Goal: Answer question/provide support: Share knowledge or assist other users

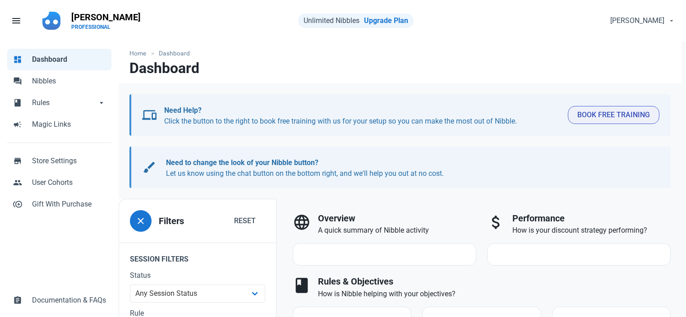
select select "7d"
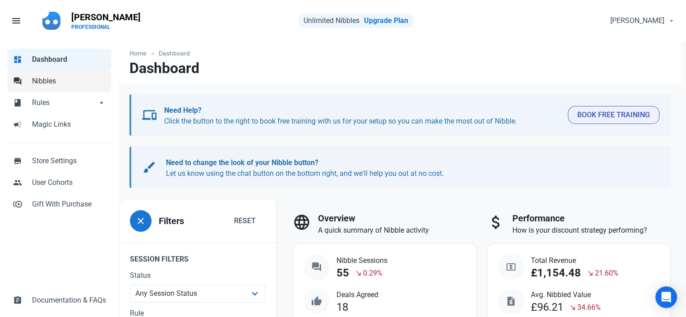
click at [42, 82] on span "Nibbles" at bounding box center [69, 81] width 74 height 11
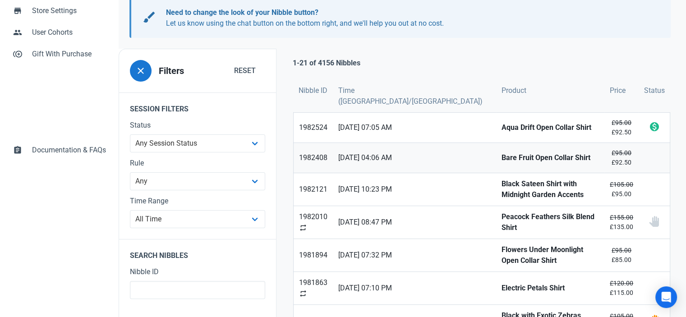
scroll to position [135, 0]
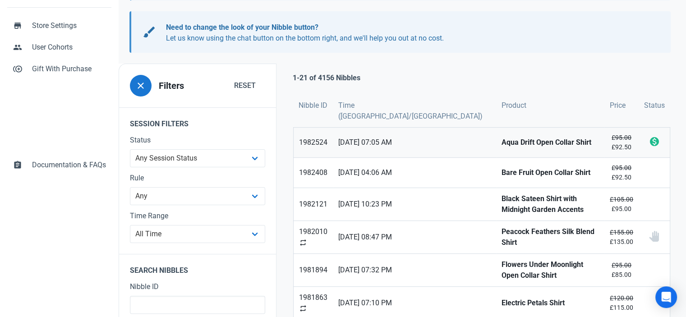
click at [317, 130] on link "1982524" at bounding box center [313, 143] width 39 height 30
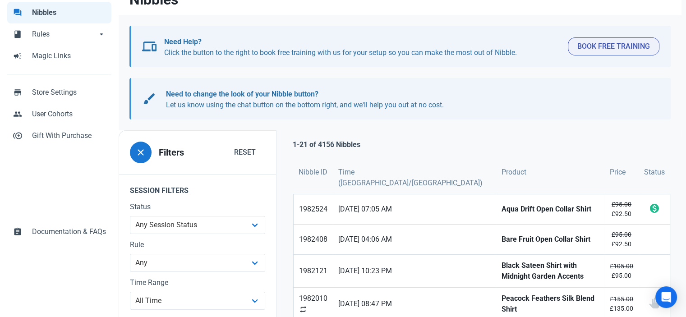
scroll to position [90, 0]
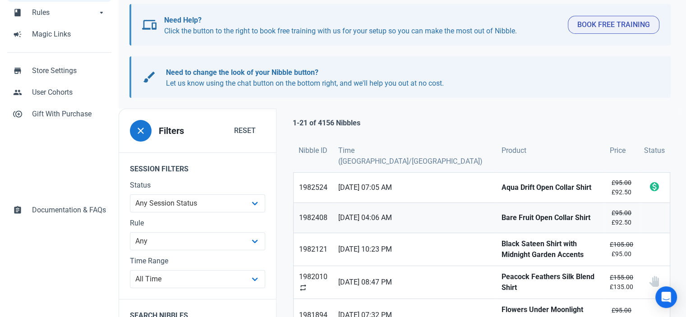
click at [365, 212] on span "[DATE] 04:06 AM" at bounding box center [414, 217] width 152 height 11
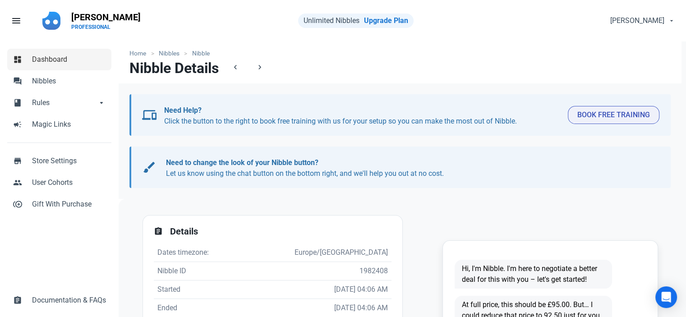
click at [46, 55] on span "Dashboard" at bounding box center [69, 59] width 74 height 11
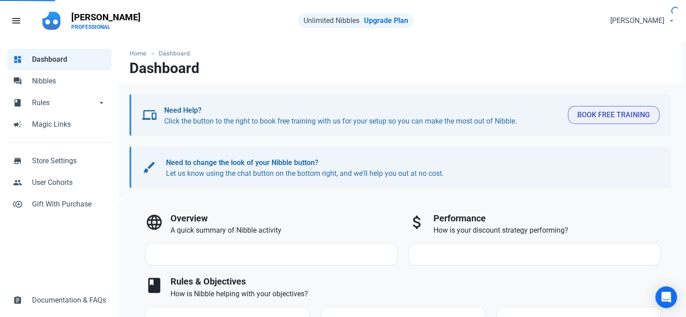
select select "7d"
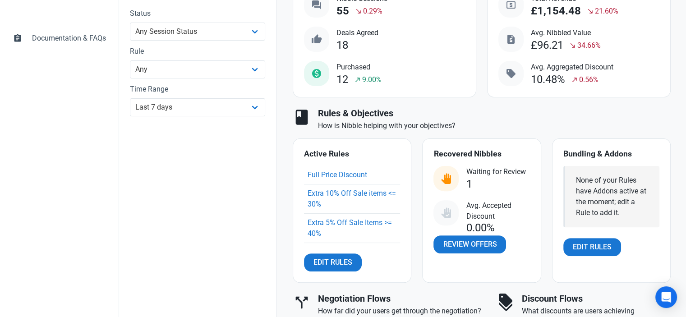
scroll to position [316, 0]
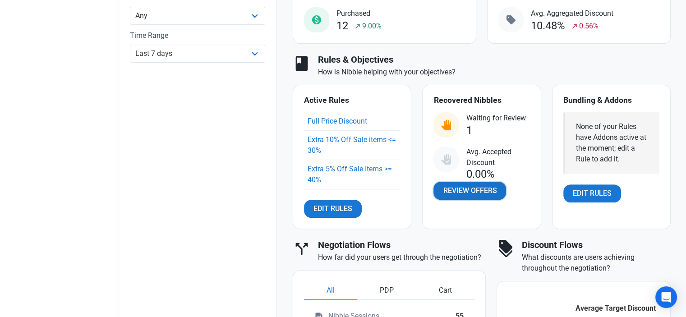
click at [469, 189] on span "Review Offers" at bounding box center [470, 190] width 54 height 11
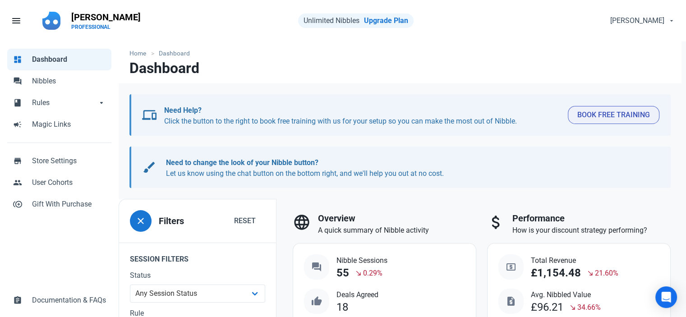
select select "user_offer_available"
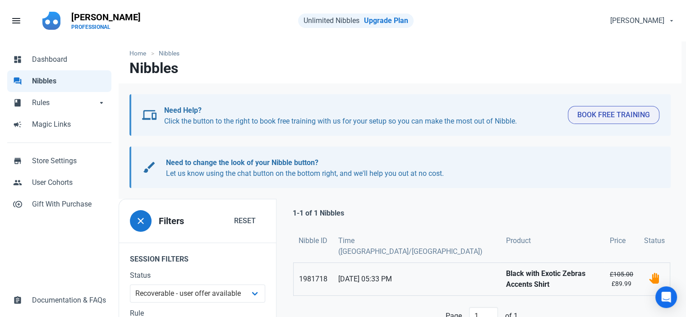
click at [384, 274] on span "[DATE] 05:33 PM" at bounding box center [416, 279] width 157 height 11
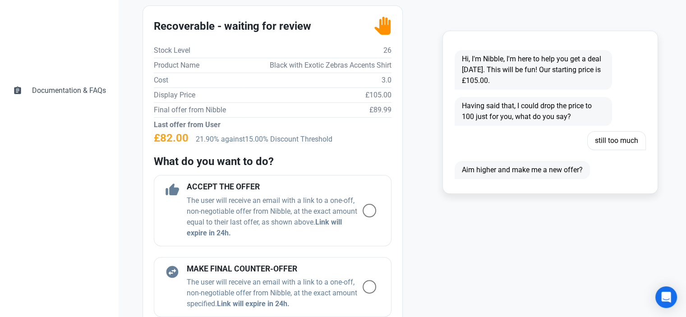
scroll to position [226, 0]
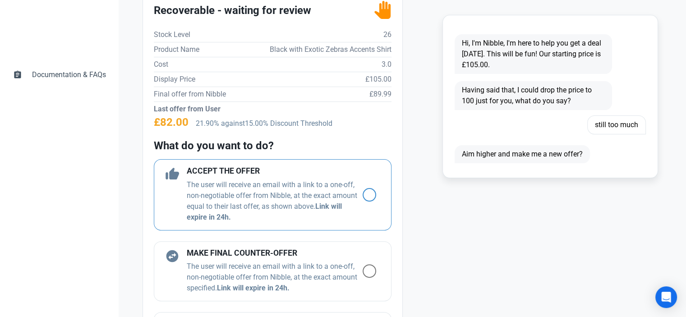
click at [363, 193] on span at bounding box center [370, 195] width 14 height 14
click at [363, 193] on input "radio" at bounding box center [366, 195] width 6 height 6
radio input "true"
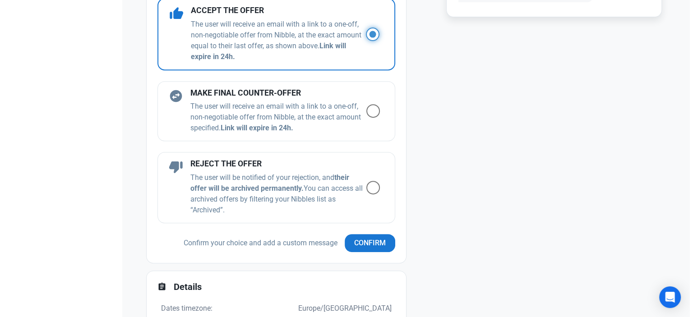
scroll to position [406, 0]
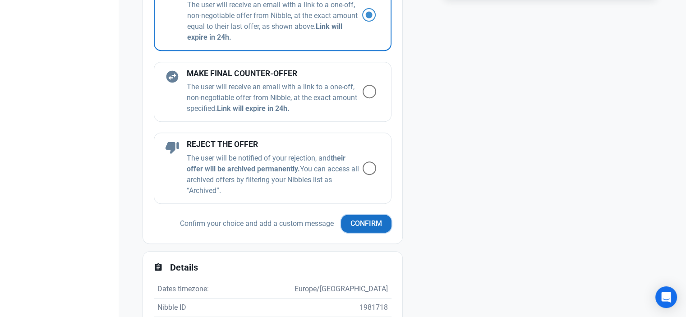
click at [361, 225] on span "Confirm" at bounding box center [366, 223] width 32 height 11
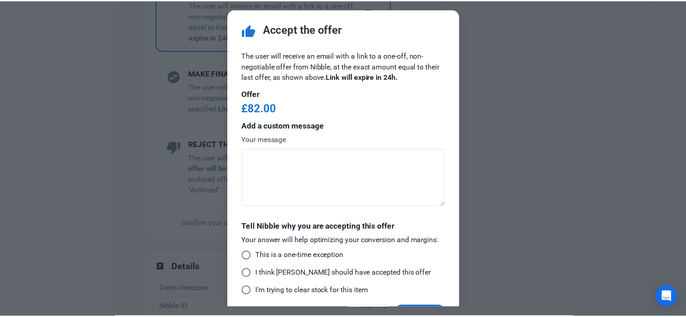
scroll to position [29, 0]
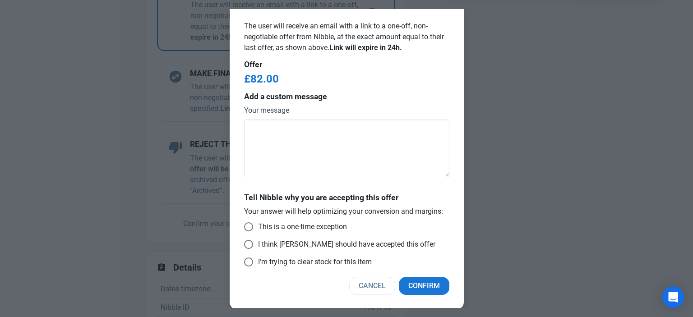
click at [238, 229] on div "thumb_up Accept the offer The user will receive an email with a link to a one-o…" at bounding box center [347, 145] width 234 height 330
click at [244, 221] on div "Tell Nibble why you are accepting this offer Your answer will help optimizing y…" at bounding box center [346, 232] width 205 height 76
click at [245, 225] on span at bounding box center [248, 226] width 9 height 9
click at [245, 225] on input "This is a one-time exception" at bounding box center [247, 227] width 6 height 6
radio input "true"
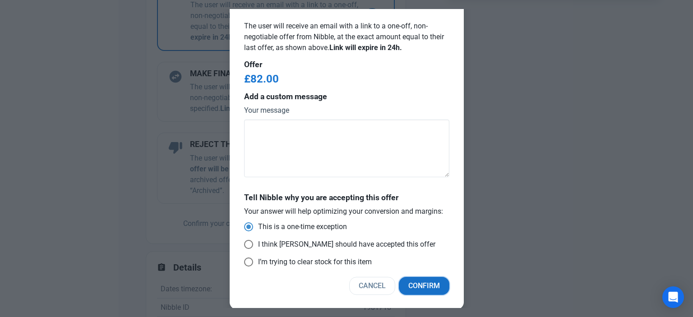
click at [416, 282] on span "Confirm" at bounding box center [424, 286] width 32 height 11
